Goal: Task Accomplishment & Management: Manage account settings

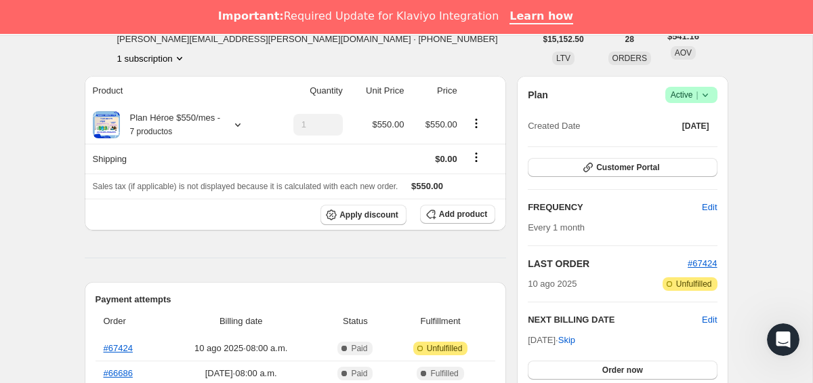
scroll to position [123, 0]
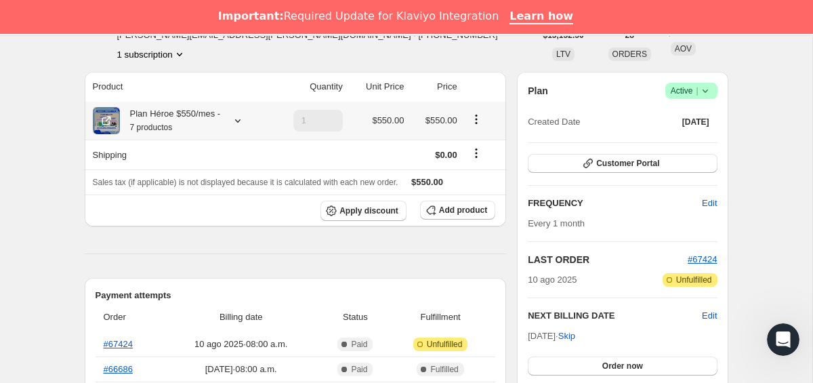
click at [242, 118] on icon at bounding box center [238, 121] width 14 height 14
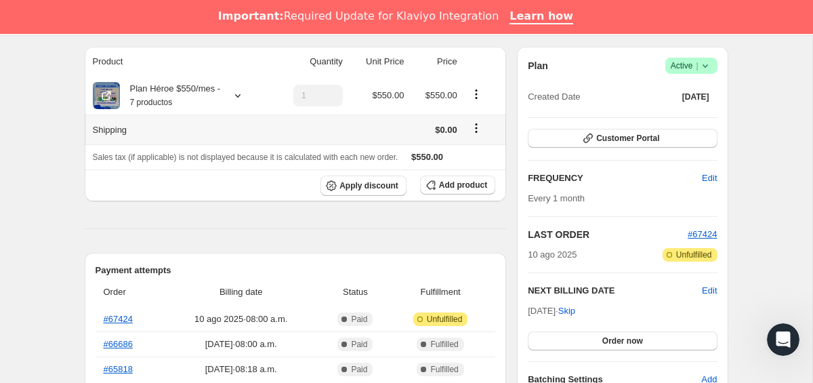
scroll to position [109, 0]
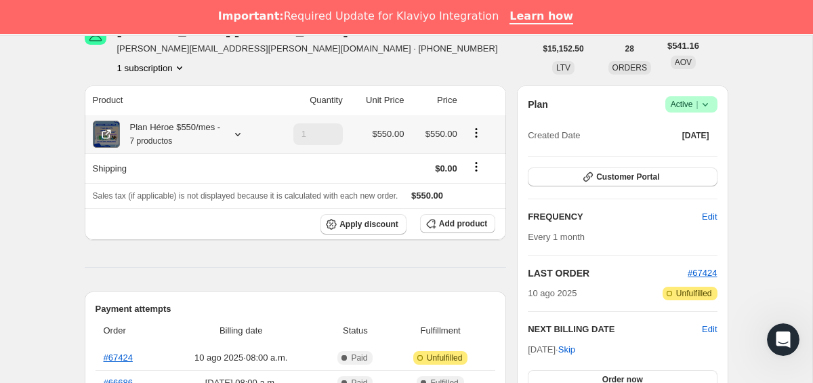
click at [102, 130] on icon at bounding box center [107, 134] width 14 height 14
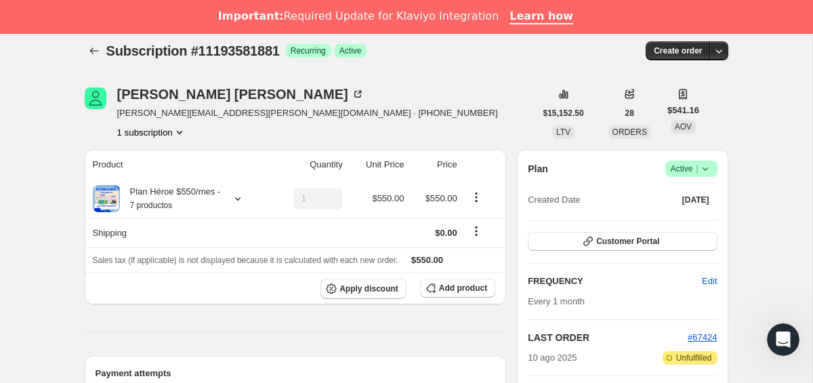
scroll to position [0, 0]
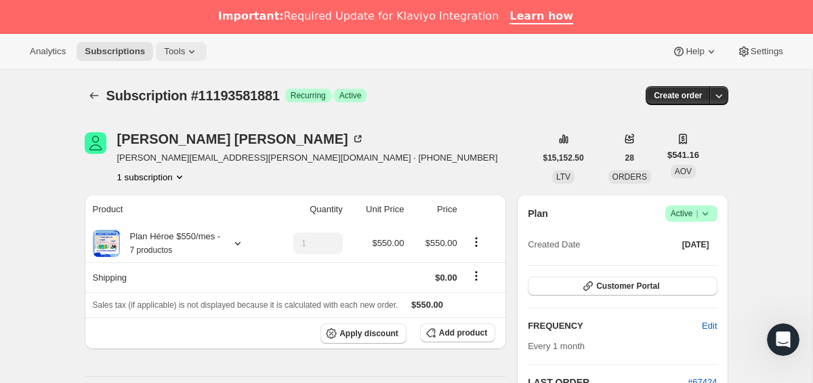
click at [186, 43] on button "Tools" at bounding box center [181, 51] width 51 height 19
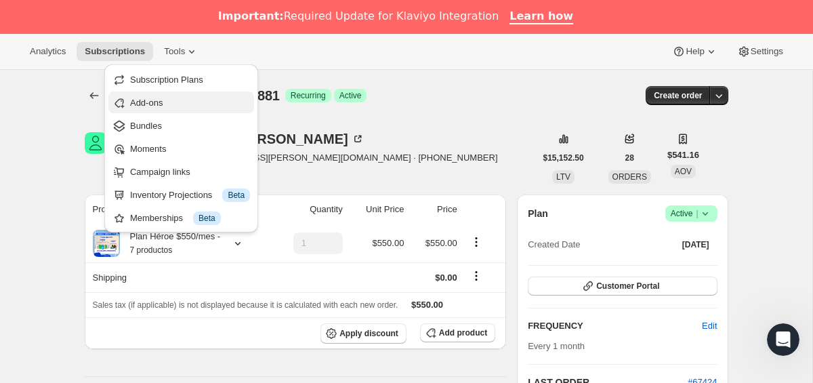
click at [171, 105] on span "Add-ons" at bounding box center [190, 103] width 120 height 14
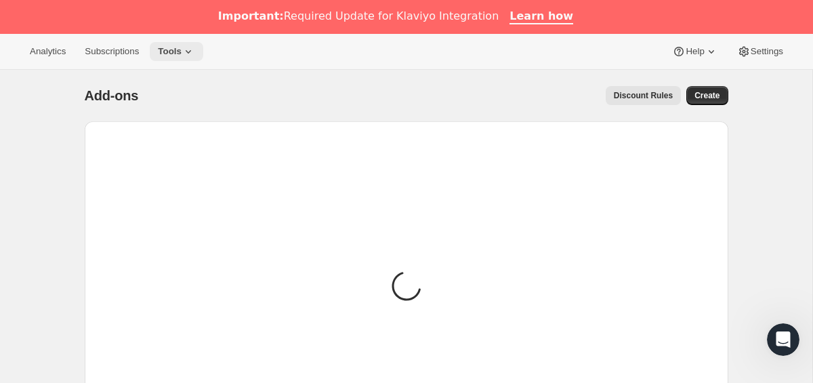
click at [179, 48] on span "Tools" at bounding box center [170, 51] width 24 height 11
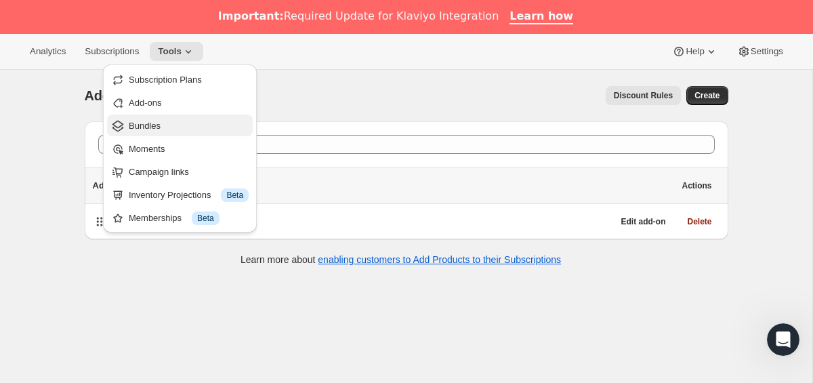
click at [171, 128] on span "Bundles" at bounding box center [189, 126] width 120 height 14
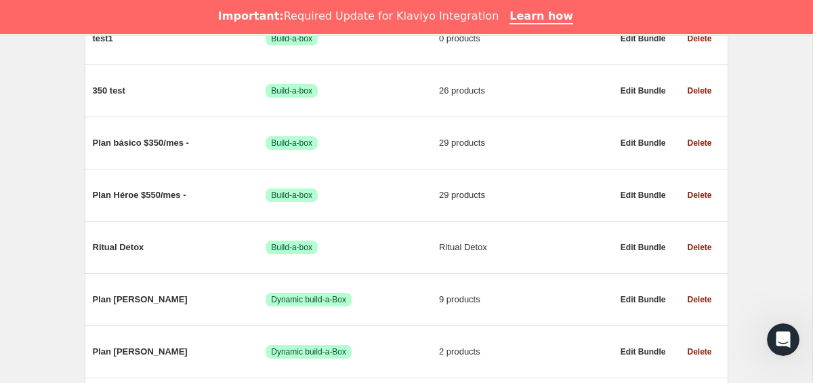
scroll to position [674, 0]
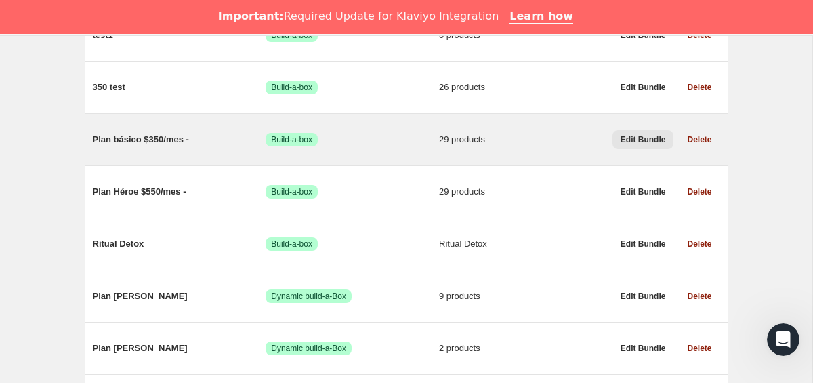
click at [638, 145] on span "Edit Bundle" at bounding box center [643, 139] width 45 height 11
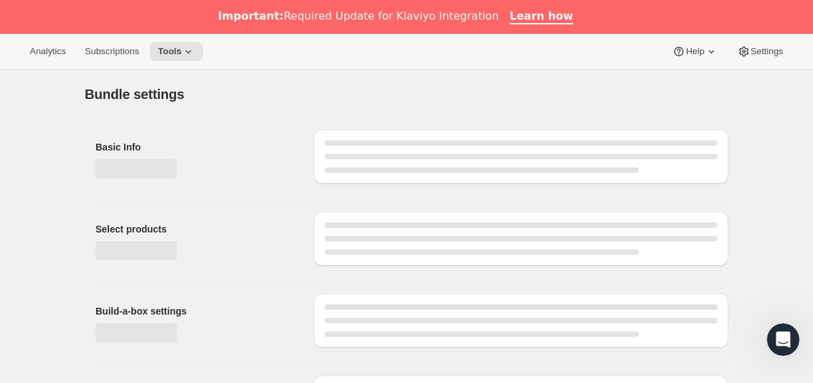
type input "Plan básico $350/mes -"
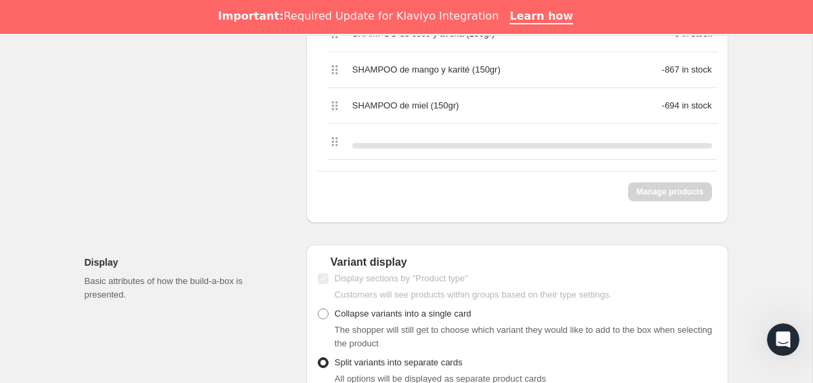
scroll to position [1505, 0]
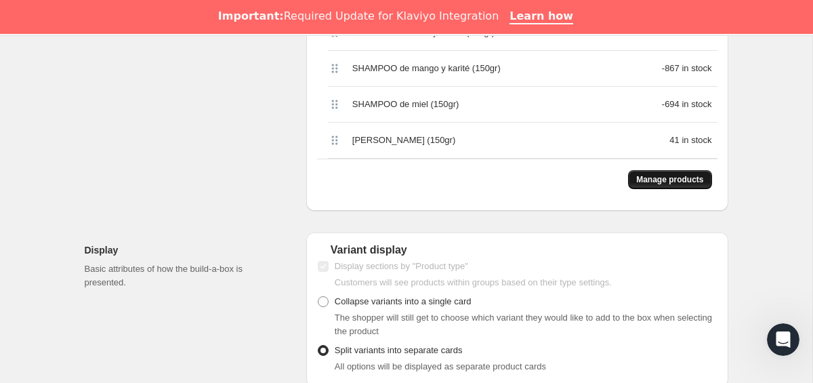
click at [636, 185] on span "Manage products" at bounding box center [669, 179] width 67 height 11
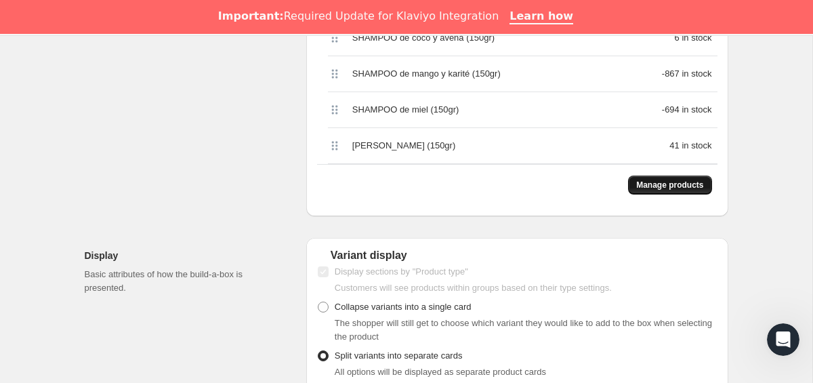
click at [637, 190] on span "Manage products" at bounding box center [669, 185] width 67 height 11
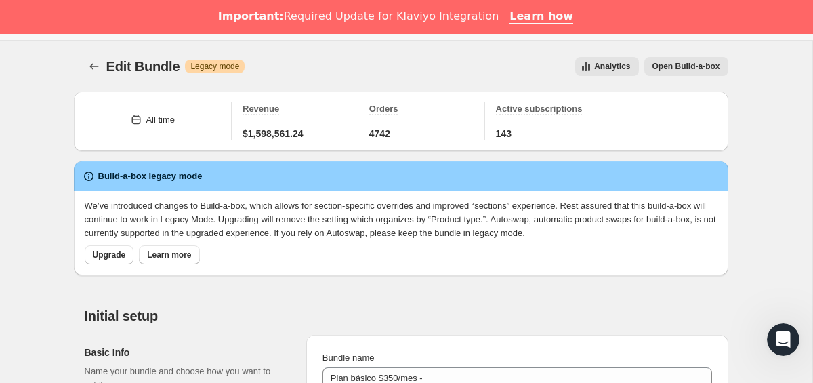
scroll to position [0, 0]
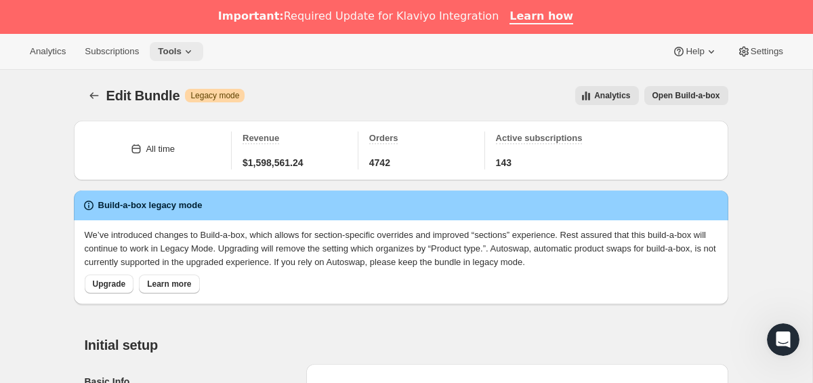
click at [182, 54] on span "Tools" at bounding box center [170, 51] width 24 height 11
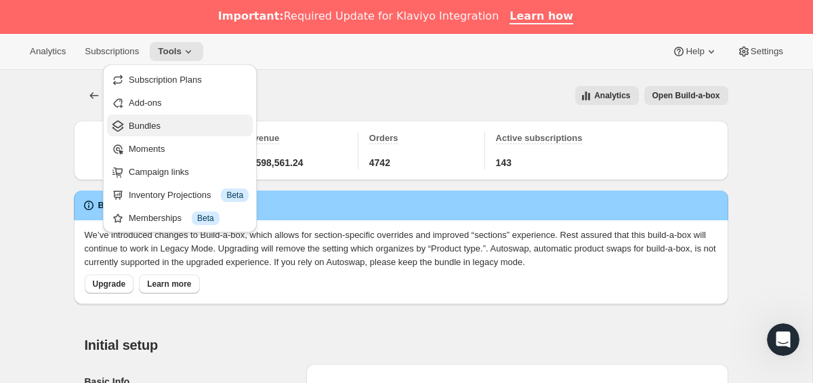
click at [173, 132] on button "Bundles" at bounding box center [180, 126] width 146 height 22
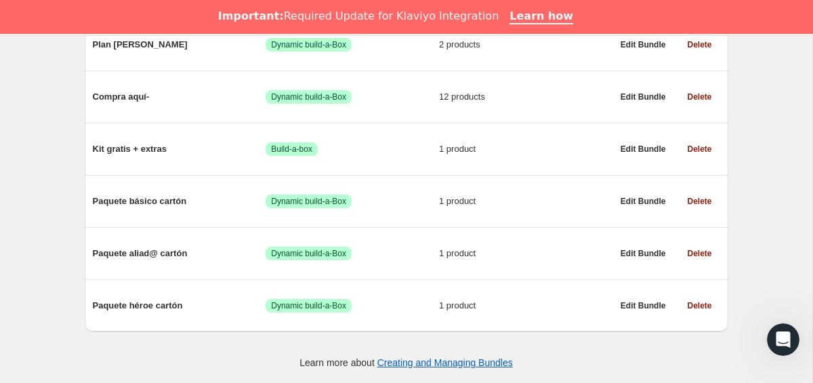
scroll to position [926, 0]
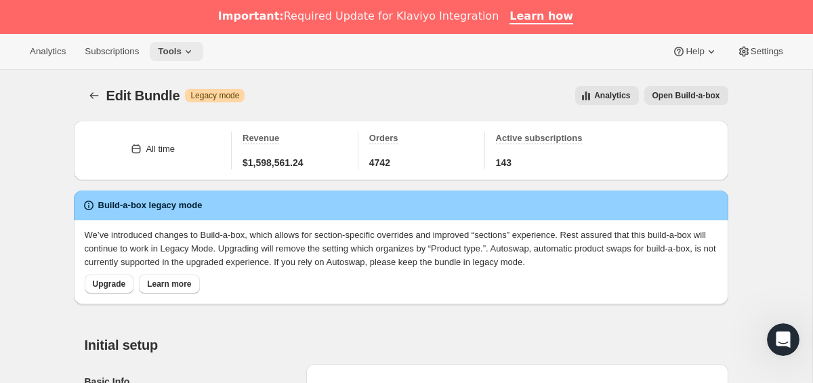
type input "Plan básico $350/mes -"
click at [178, 50] on span "Tools" at bounding box center [170, 51] width 24 height 11
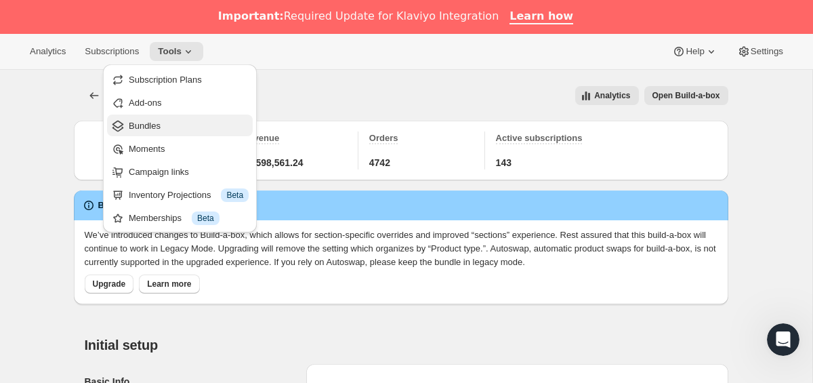
click at [209, 129] on span "Bundles" at bounding box center [189, 126] width 120 height 14
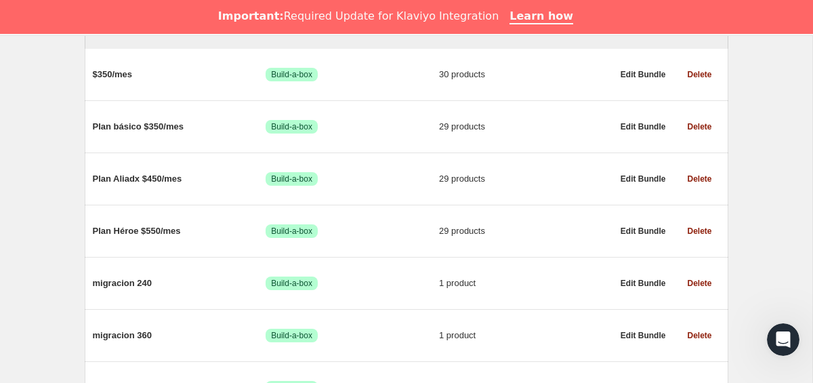
scroll to position [216, 0]
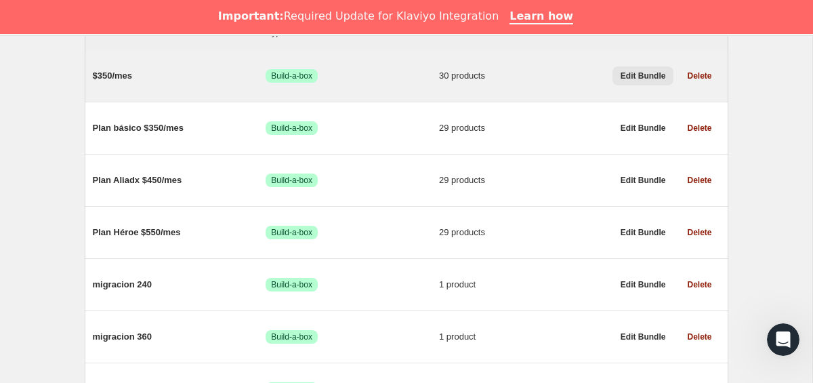
click at [642, 75] on span "Edit Bundle" at bounding box center [643, 75] width 45 height 11
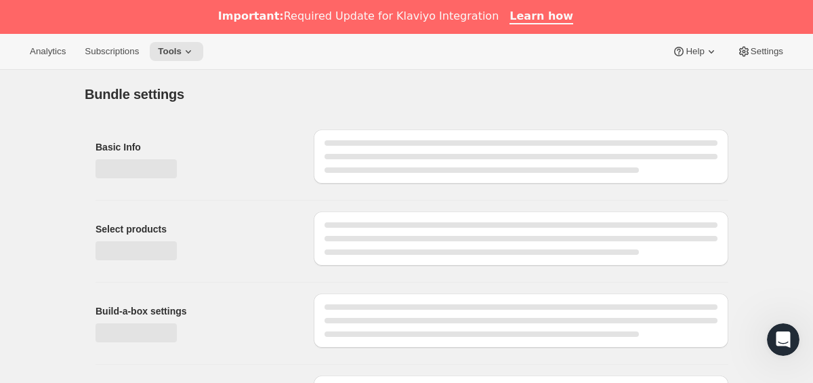
type input "$350/mes"
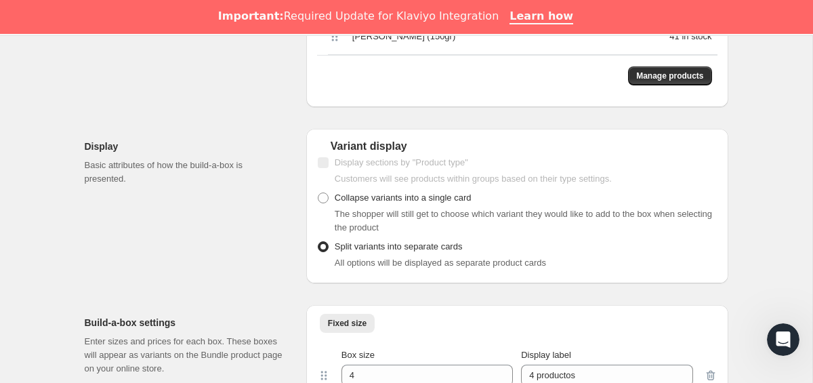
scroll to position [1592, 0]
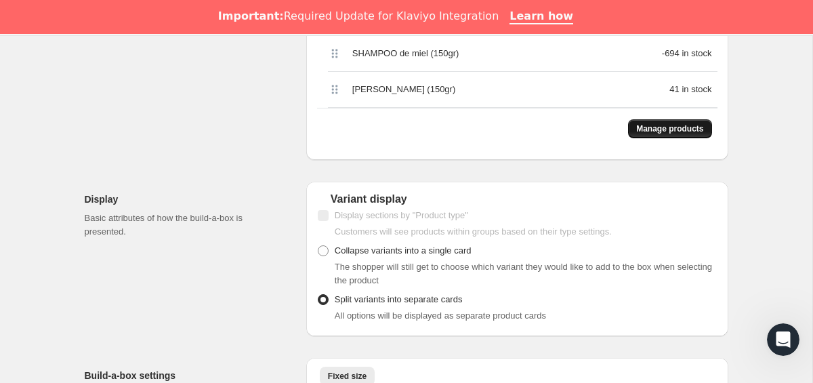
click at [684, 138] on button "Manage products" at bounding box center [669, 128] width 83 height 19
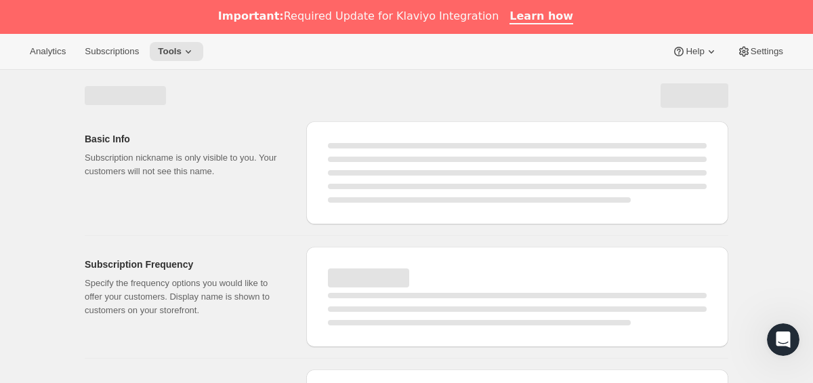
select select "WEEK"
select select "MONTH"
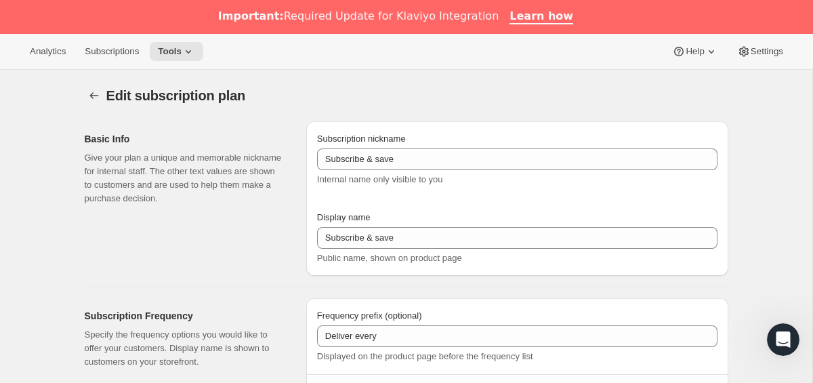
checkbox input "true"
type input "Suscripción 550"
type input "Entrega cada"
type input "1"
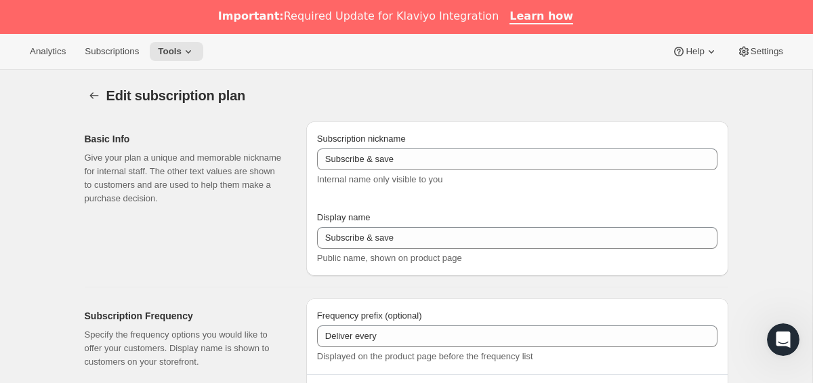
select select "MONTH"
type input "mes"
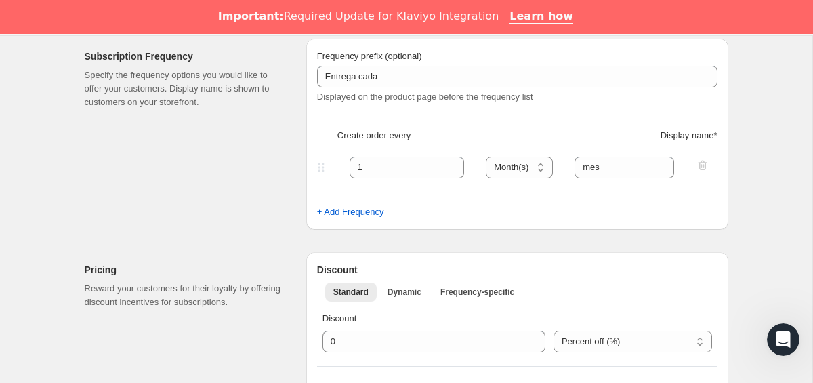
scroll to position [285, 0]
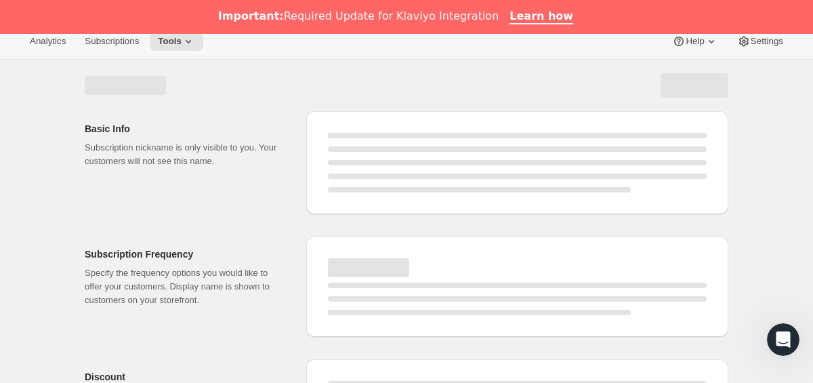
select select "WEEK"
select select "MONTH"
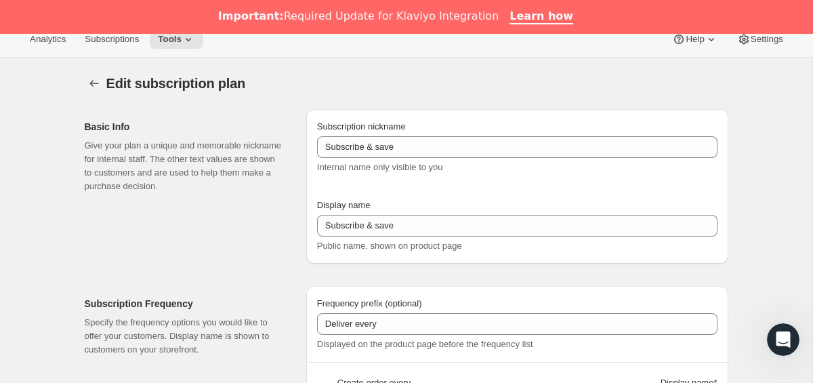
type input "Suscripción 550"
type input "Entrega cada"
type input "1"
select select "MONTH"
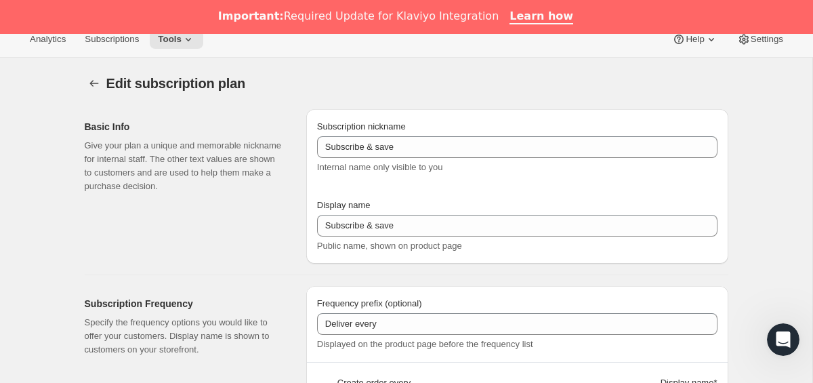
type input "mes"
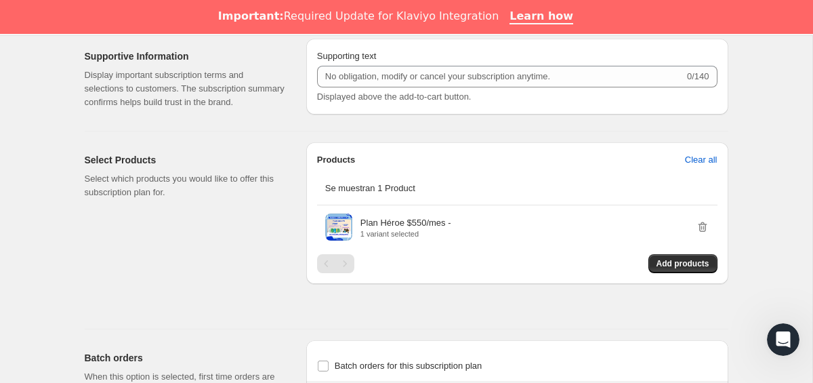
scroll to position [734, 0]
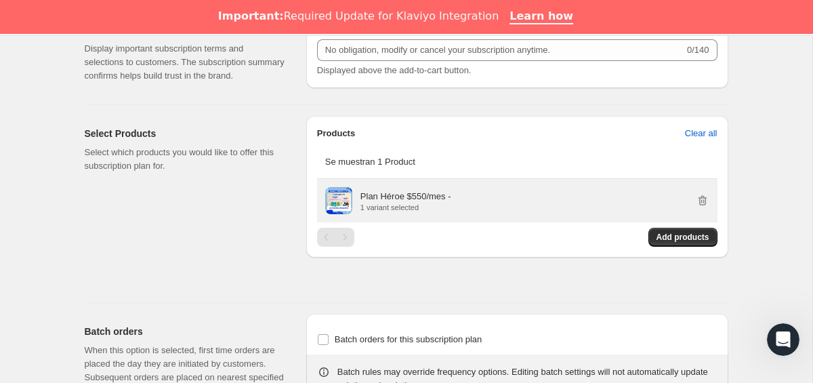
click at [401, 203] on p "Plan Héroe $550/mes -" at bounding box center [406, 197] width 91 height 14
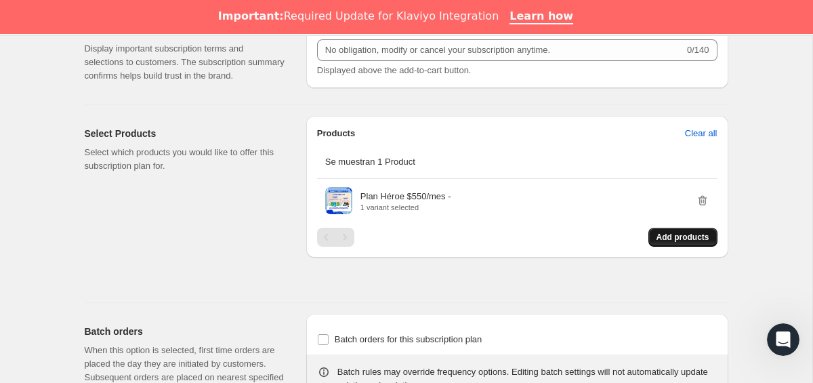
click at [654, 247] on button "Add products" at bounding box center [683, 237] width 69 height 19
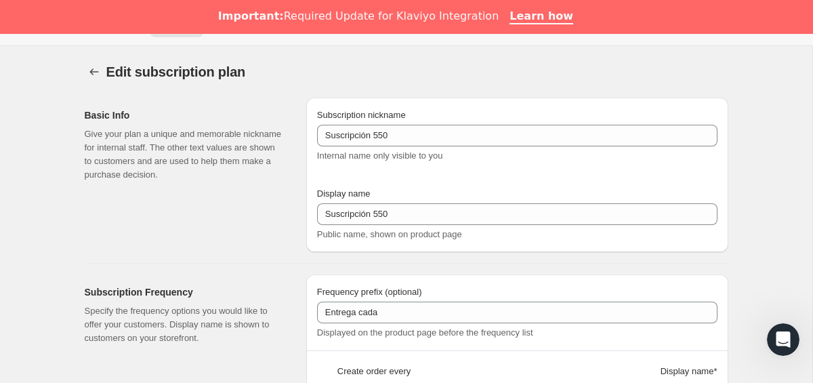
scroll to position [0, 0]
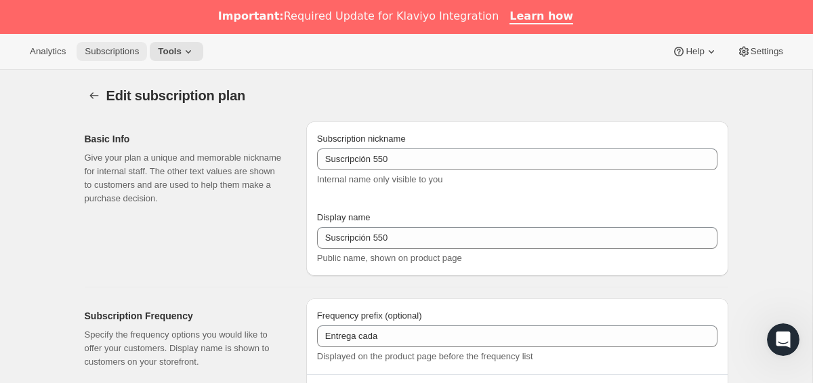
click at [125, 53] on span "Subscriptions" at bounding box center [112, 51] width 54 height 11
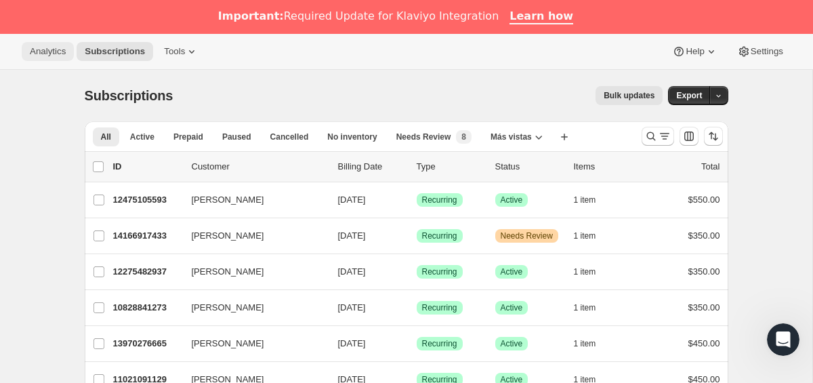
click at [60, 56] on span "Analytics" at bounding box center [48, 51] width 36 height 11
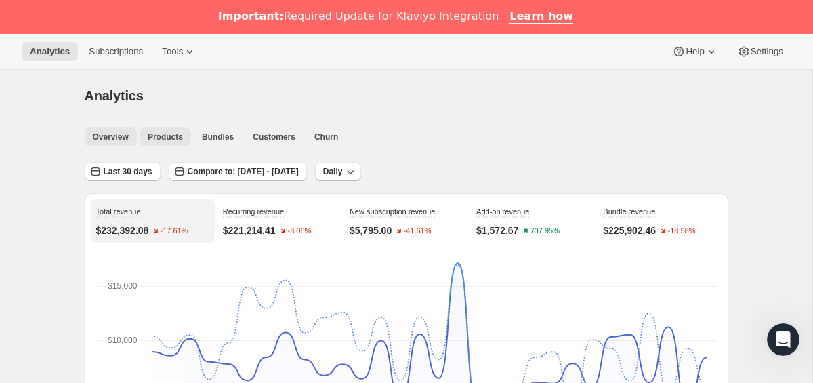
click at [170, 142] on button "Products" at bounding box center [166, 136] width 52 height 19
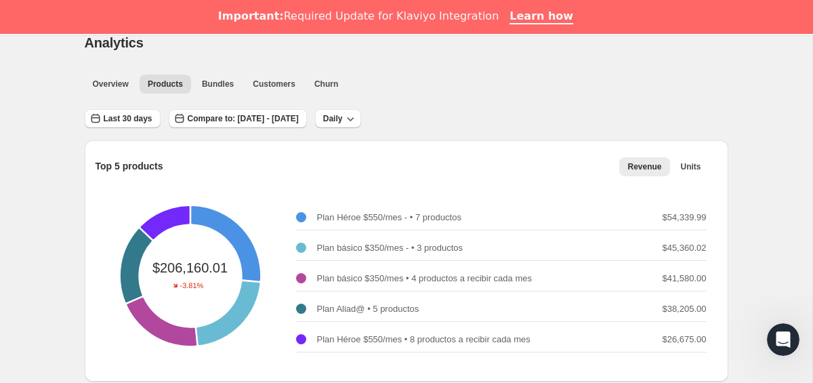
scroll to position [5, 0]
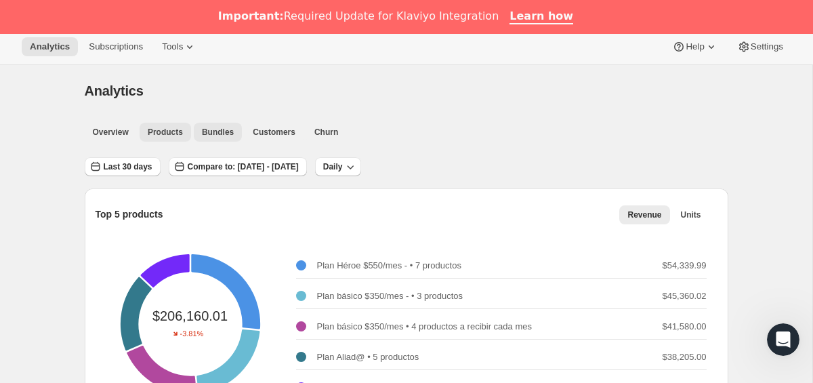
click at [216, 131] on span "Bundles" at bounding box center [218, 132] width 32 height 11
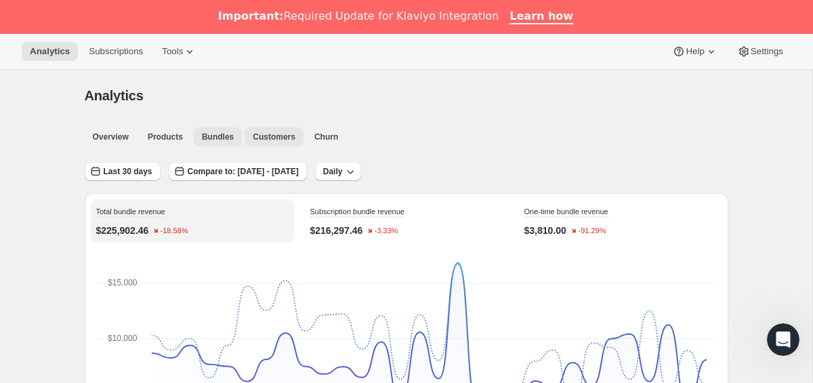
click at [284, 140] on span "Customers" at bounding box center [274, 136] width 43 height 11
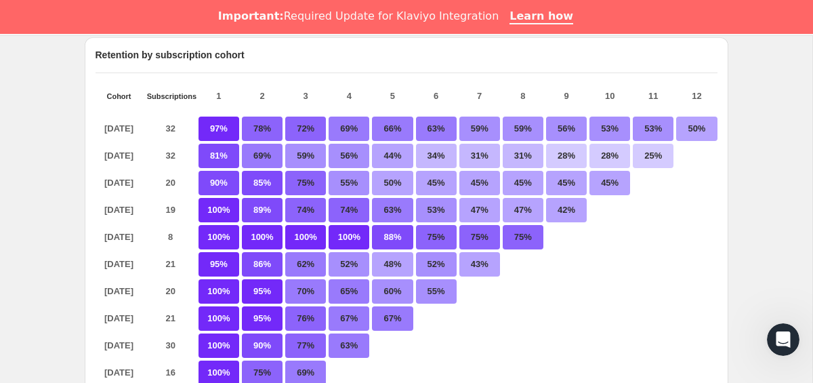
scroll to position [219, 0]
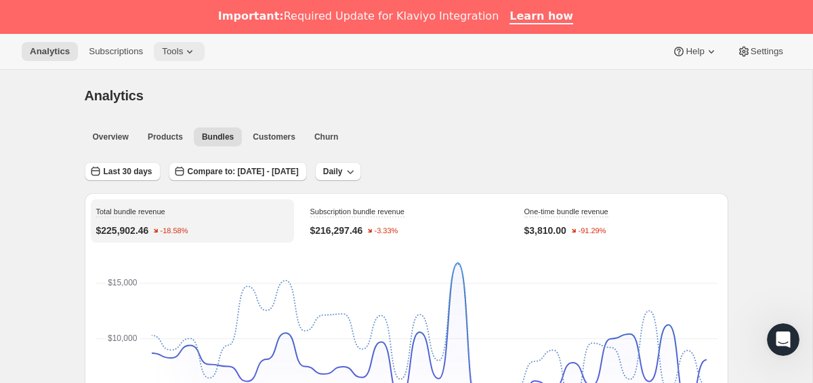
click at [183, 56] on span "Tools" at bounding box center [172, 51] width 21 height 11
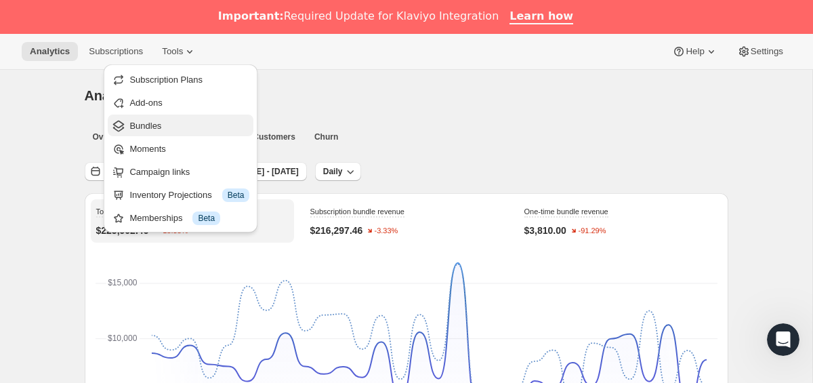
click at [232, 129] on span "Bundles" at bounding box center [189, 126] width 120 height 14
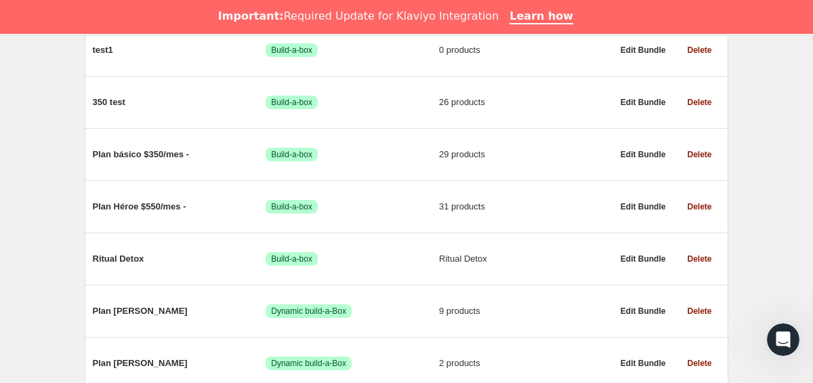
scroll to position [668, 0]
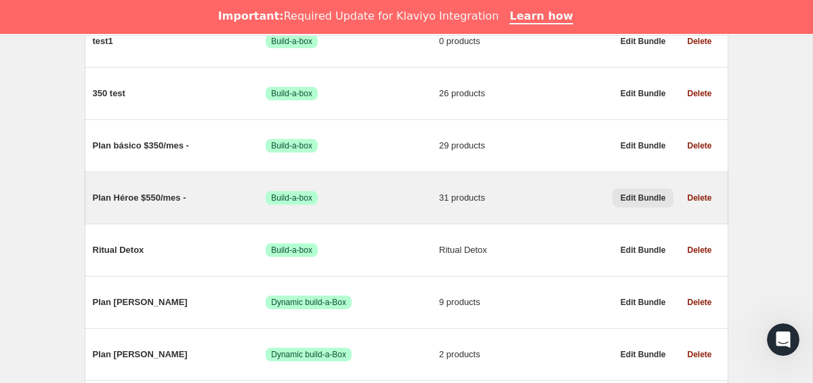
click at [651, 203] on span "Edit Bundle" at bounding box center [643, 197] width 45 height 11
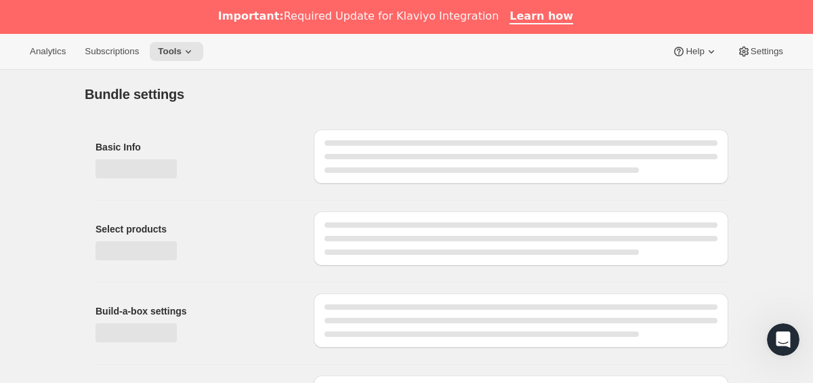
type input "Plan Héroe $550/mes -"
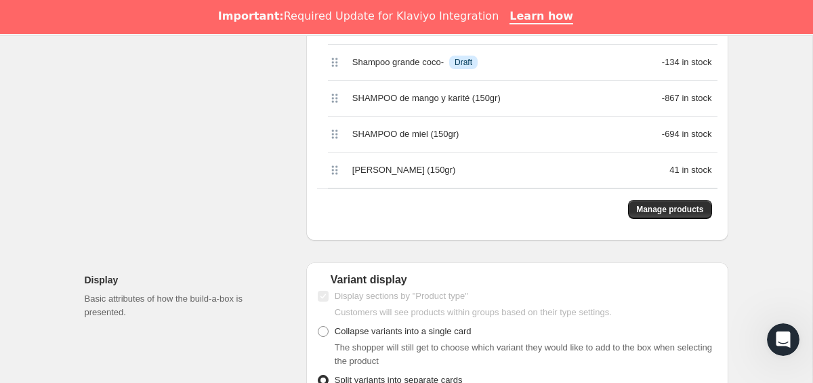
scroll to position [1580, 0]
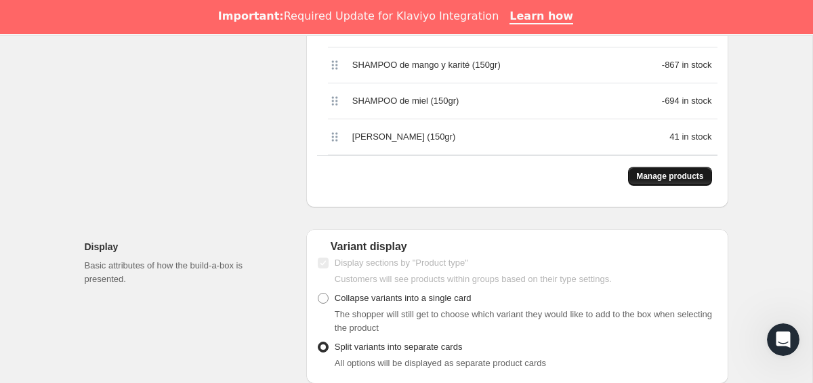
click at [678, 186] on button "Manage products" at bounding box center [669, 176] width 83 height 19
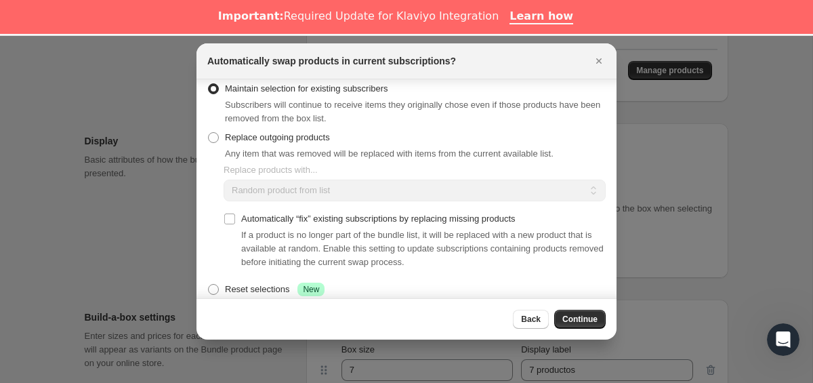
scroll to position [9, 0]
click at [273, 143] on span "Replace outgoing products" at bounding box center [277, 139] width 105 height 10
click at [209, 134] on input "Replace outgoing products" at bounding box center [208, 134] width 1 height 1
radio input "true"
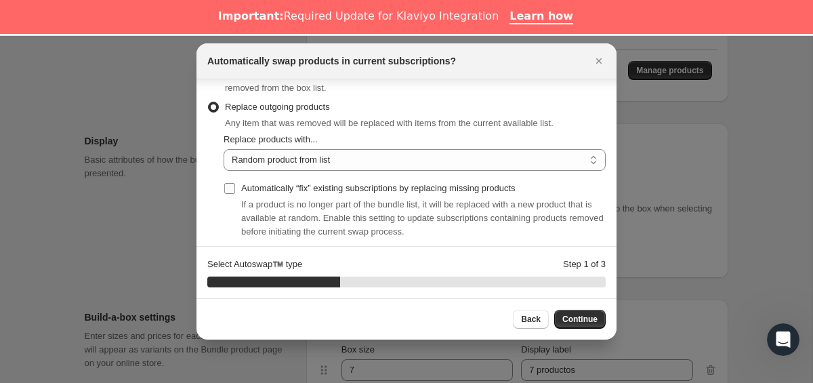
scroll to position [37, 0]
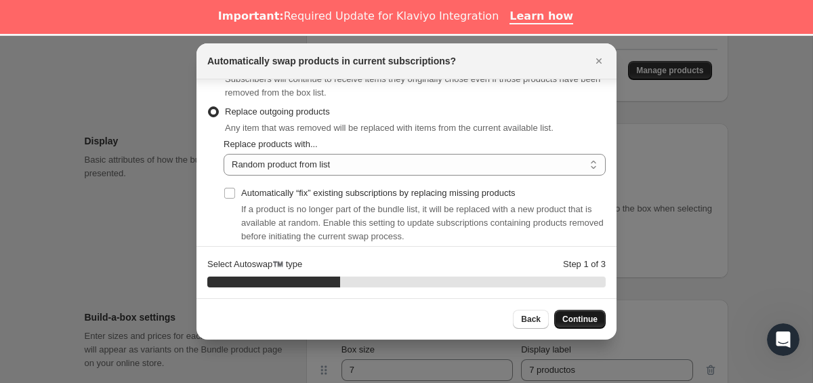
click at [591, 315] on span "Continue" at bounding box center [579, 319] width 35 height 11
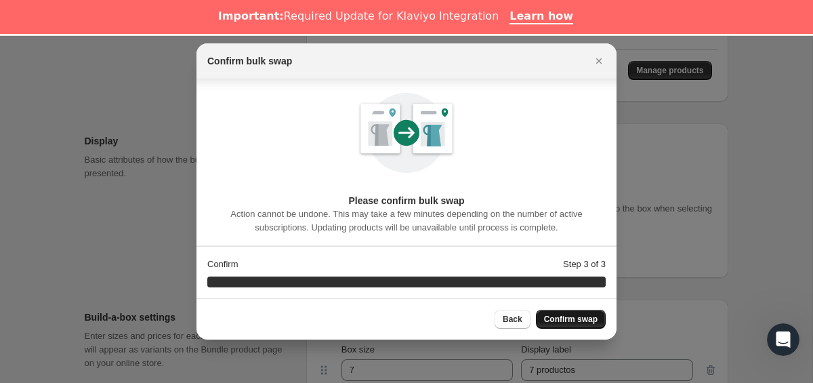
click at [592, 319] on span "Confirm swap" at bounding box center [571, 319] width 54 height 11
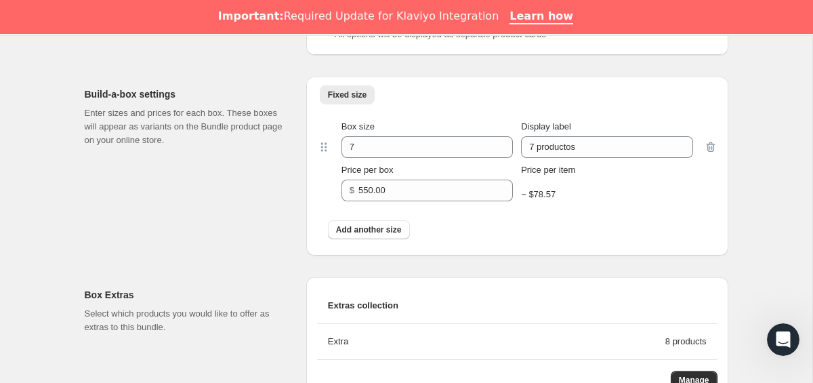
scroll to position [1928, 0]
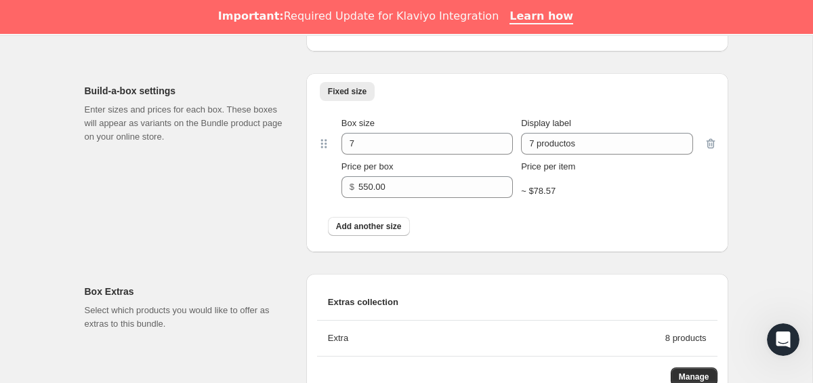
click at [552, 198] on div "~ $78.57" at bounding box center [606, 191] width 171 height 14
click at [609, 235] on div "Add another size" at bounding box center [517, 226] width 401 height 35
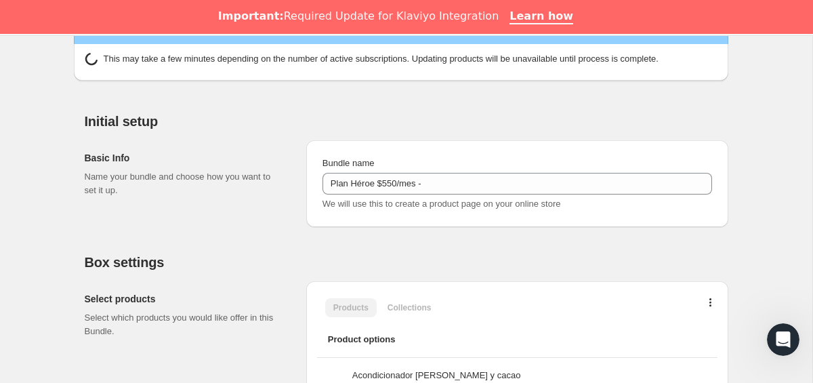
scroll to position [299, 0]
